Goal: Information Seeking & Learning: Learn about a topic

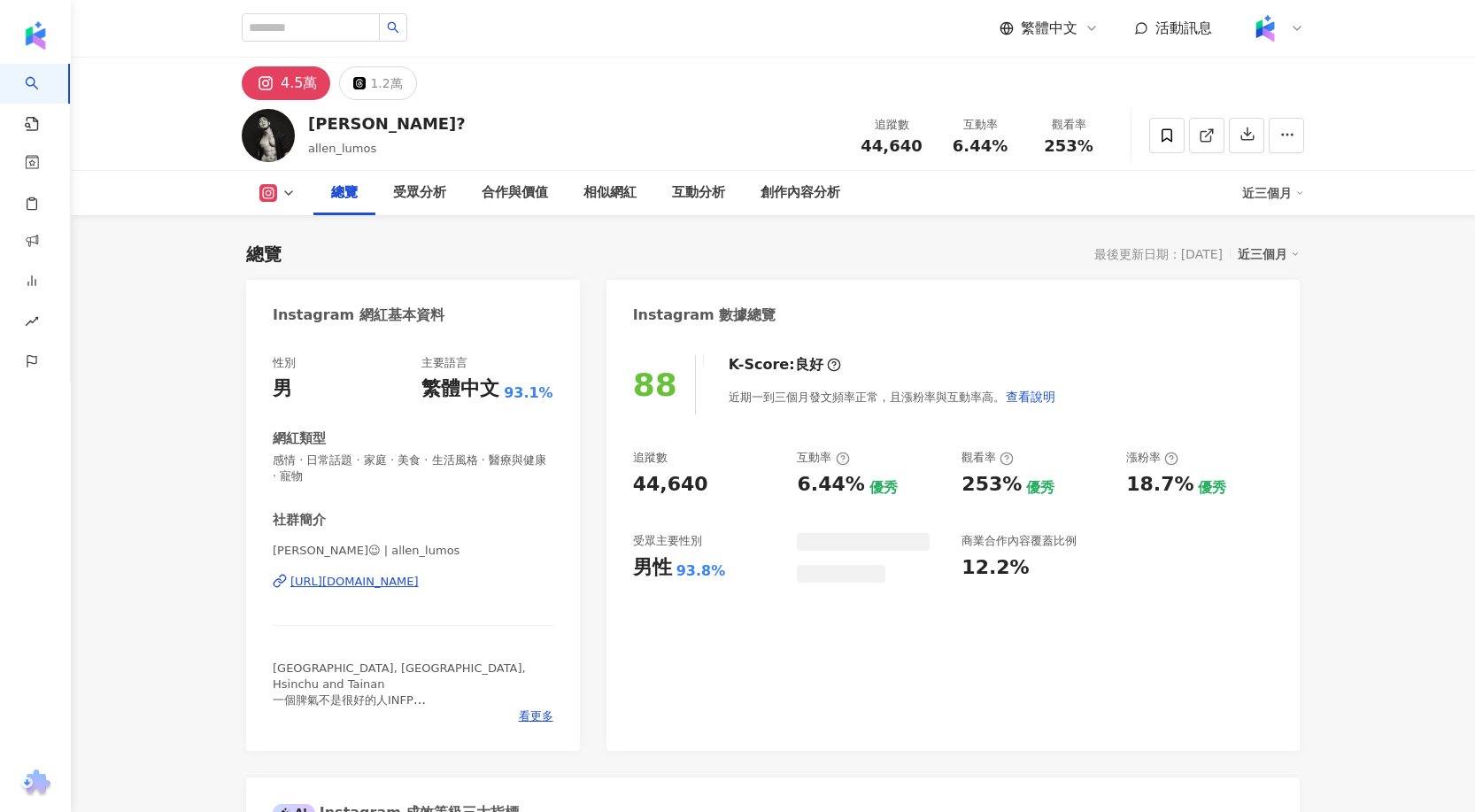
scroll to position [108, 0]
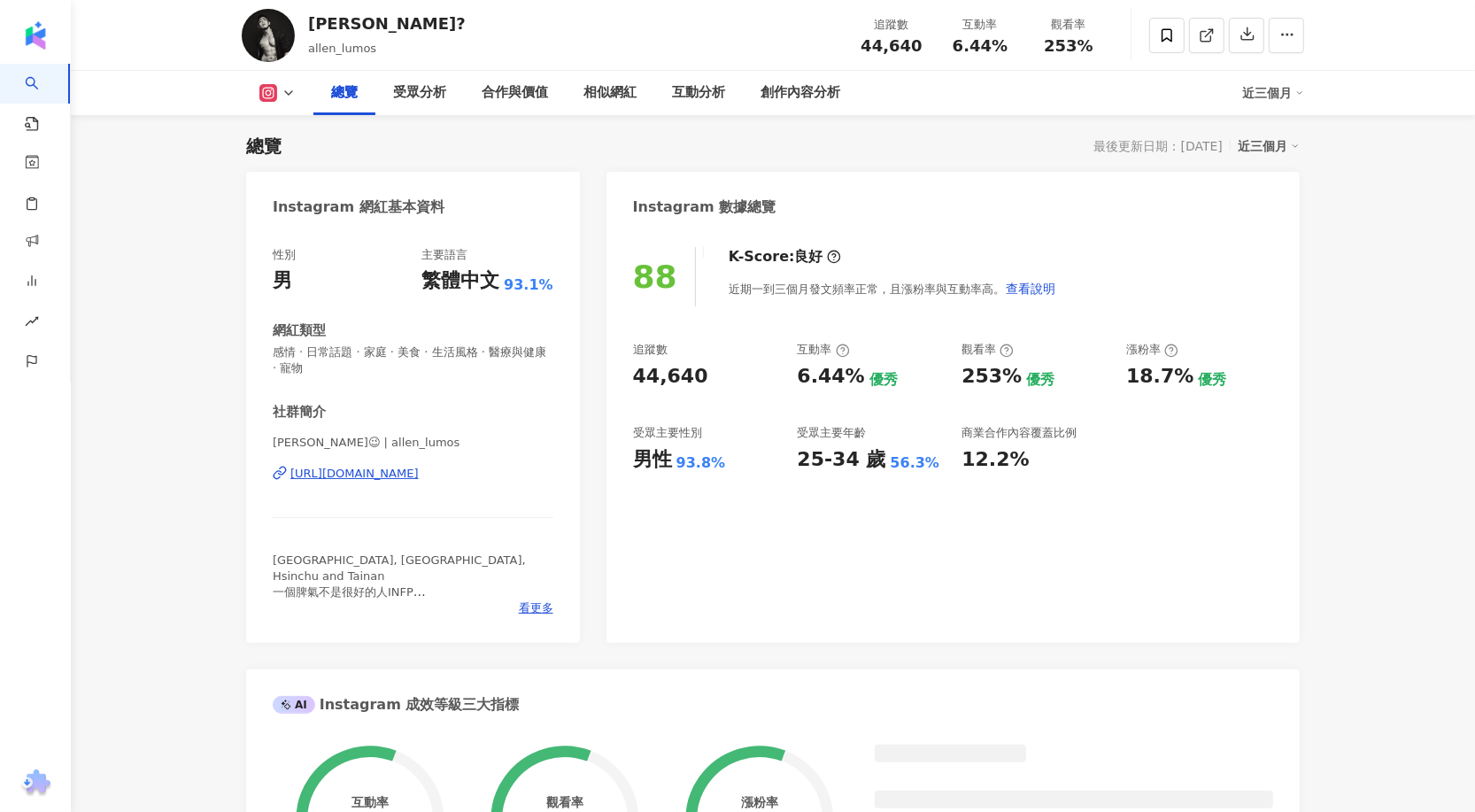
click at [419, 477] on div "[URL][DOMAIN_NAME]" at bounding box center [354, 473] width 129 height 16
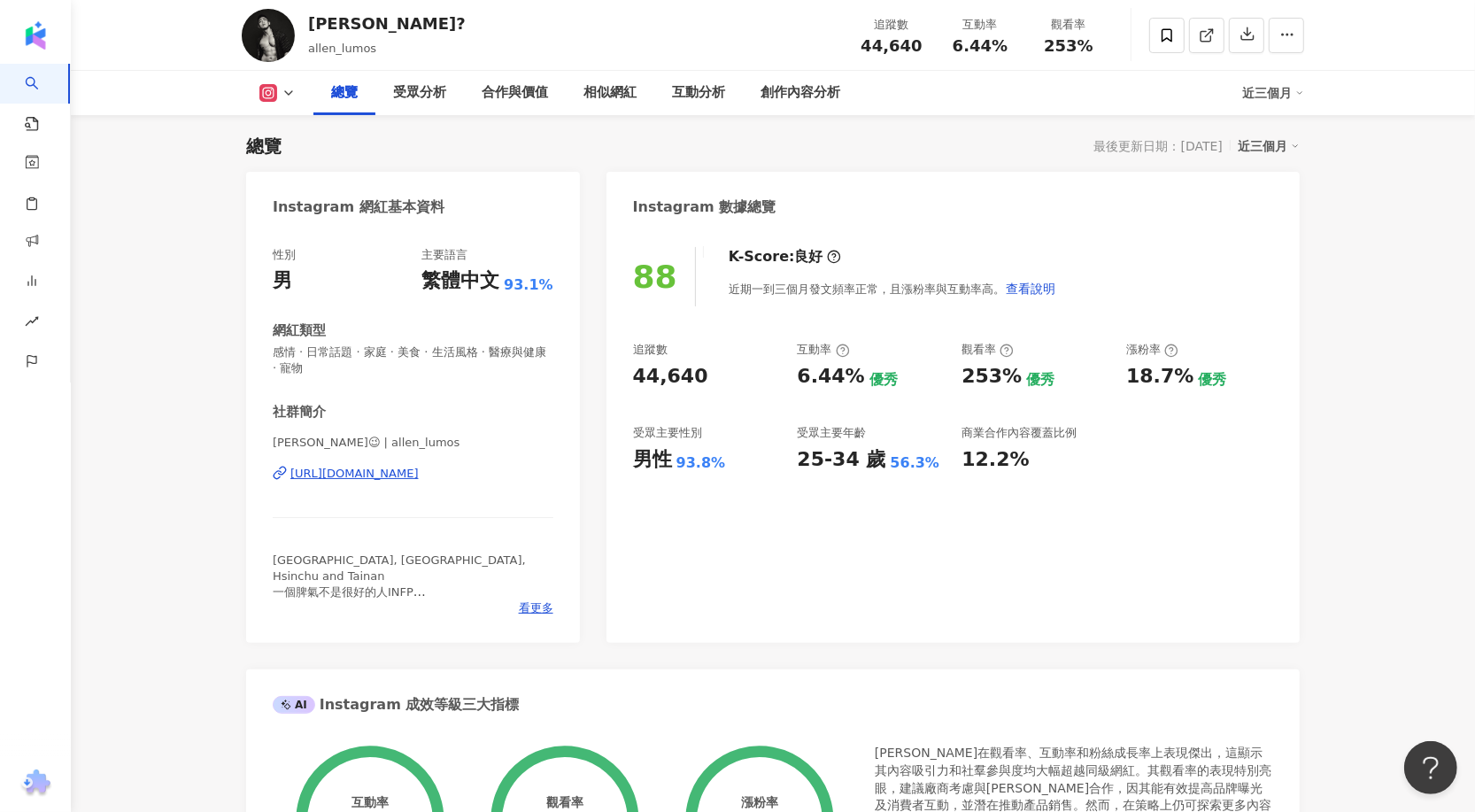
scroll to position [0, 0]
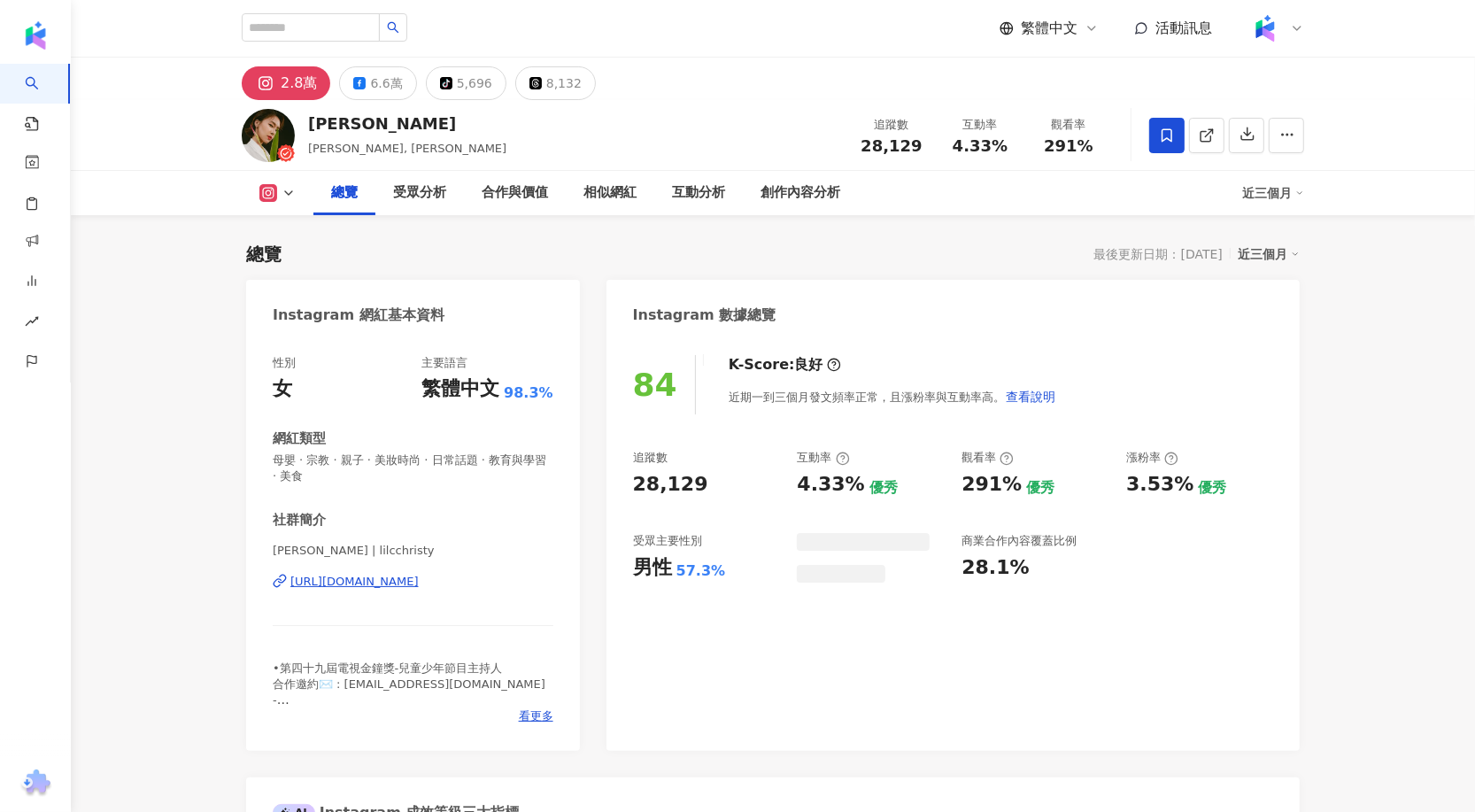
scroll to position [108, 0]
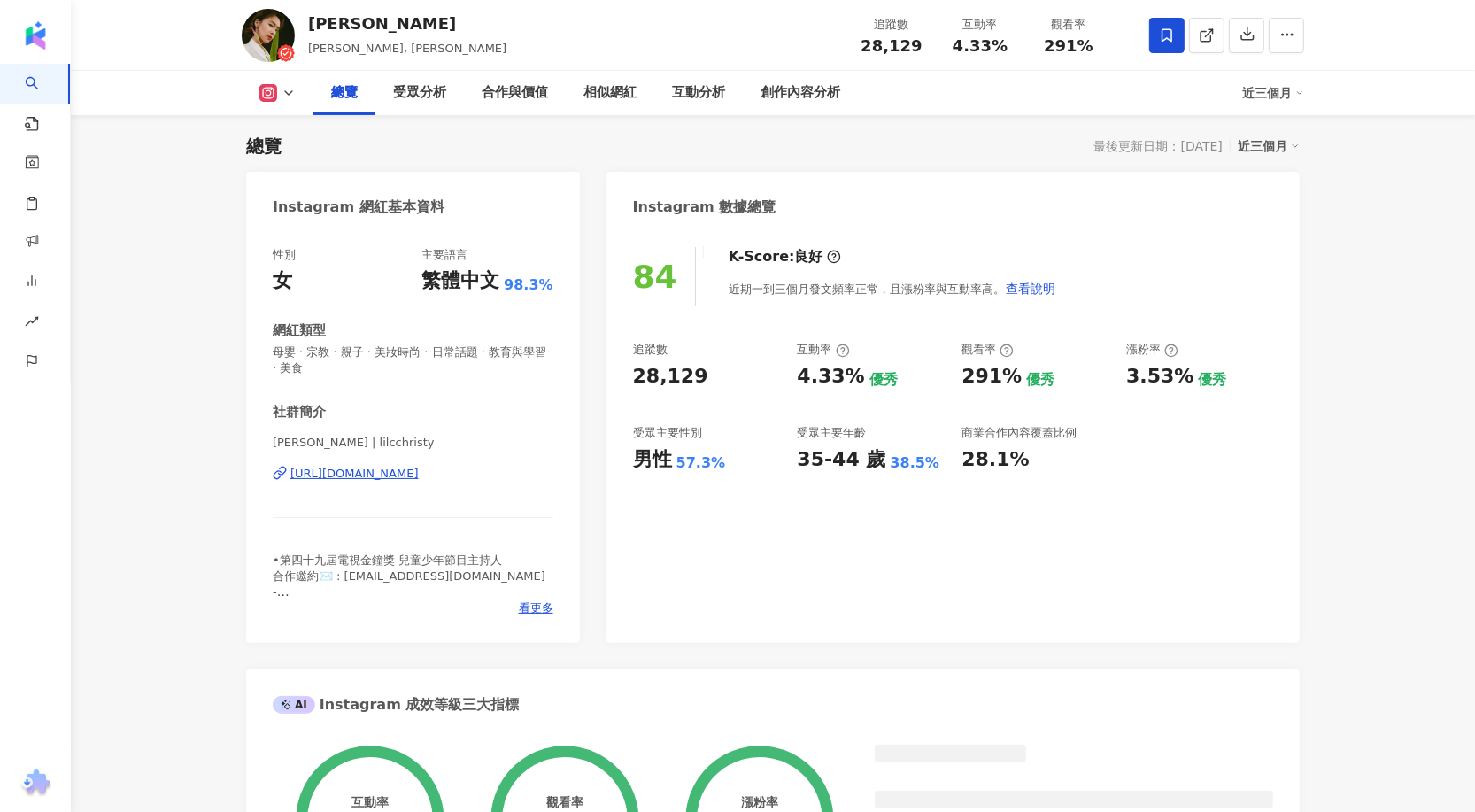
click at [386, 468] on div "[URL][DOMAIN_NAME]" at bounding box center [354, 473] width 129 height 16
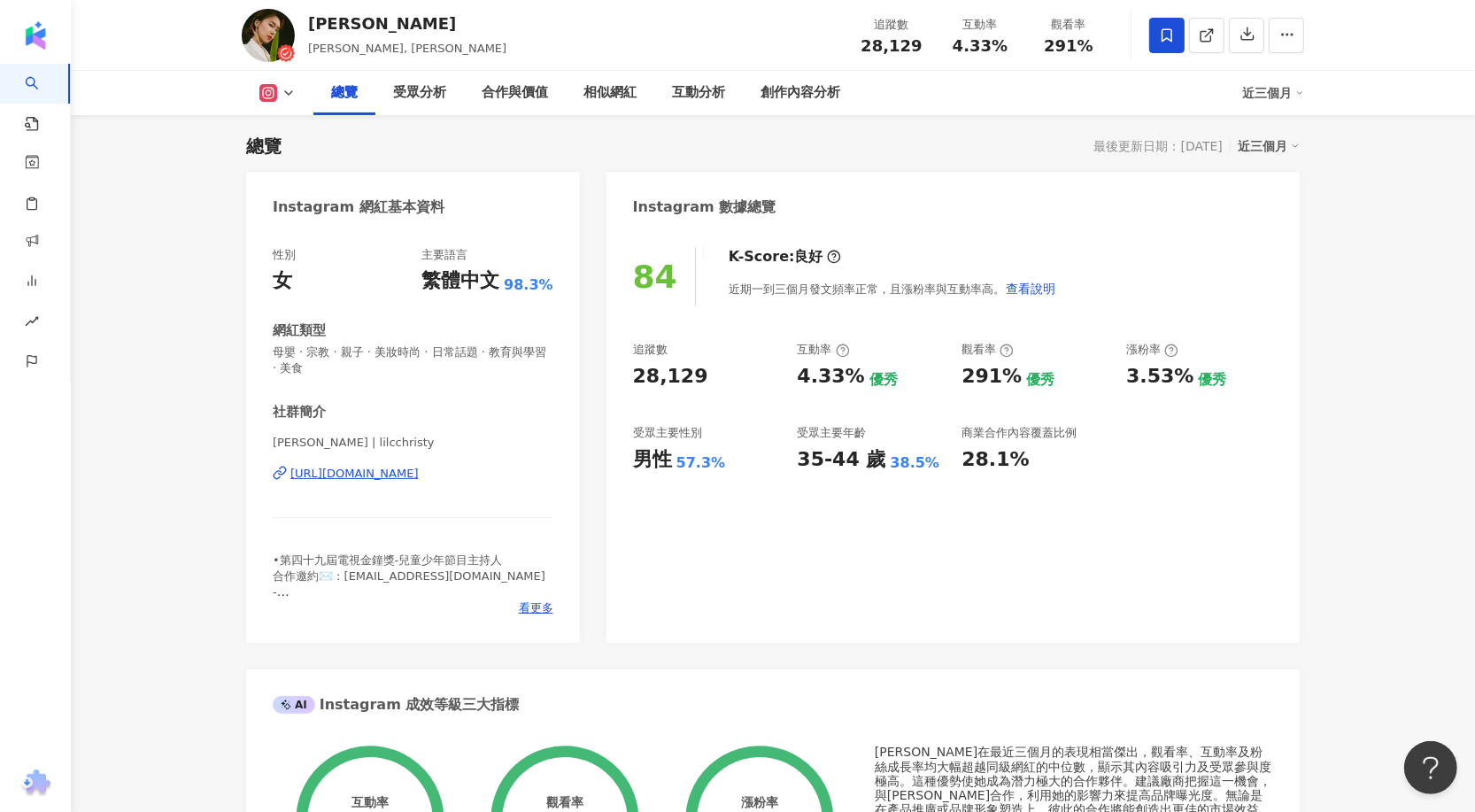
scroll to position [0, 0]
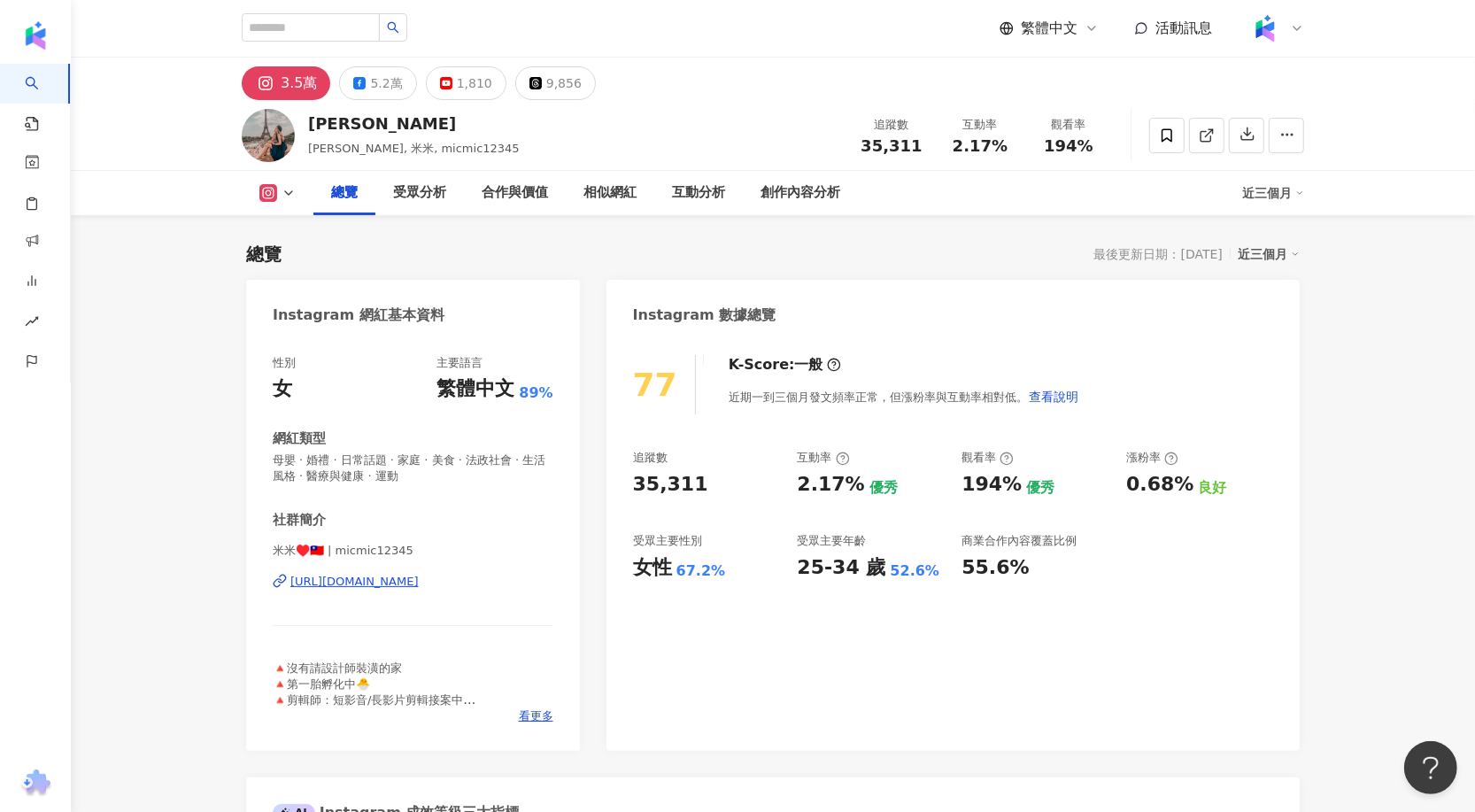
click at [343, 583] on div "https://www.instagram.com/micmic12345/" at bounding box center [354, 581] width 129 height 16
